Goal: Navigation & Orientation: Find specific page/section

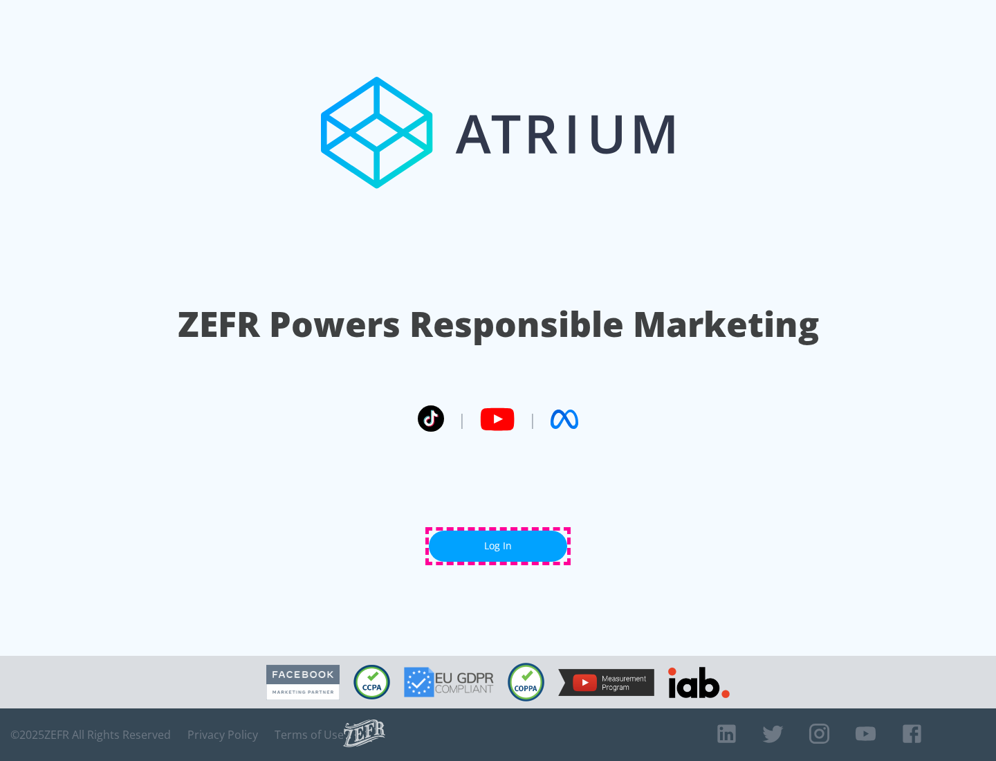
click at [498, 546] on link "Log In" at bounding box center [498, 545] width 138 height 31
